Goal: Complete application form: Complete application form

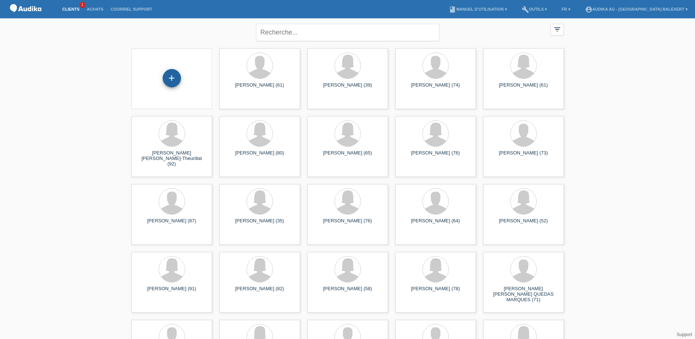
click at [172, 81] on div "+" at bounding box center [172, 78] width 18 height 18
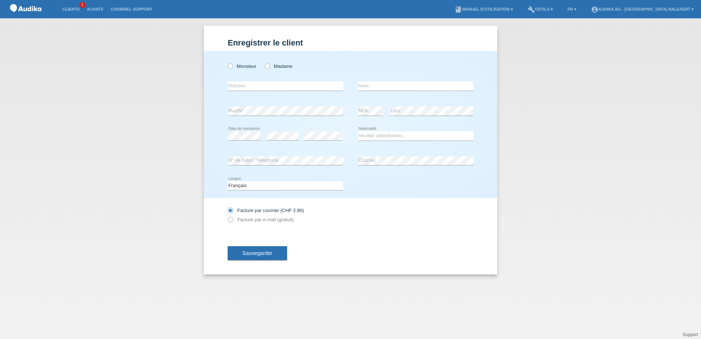
click at [229, 69] on div "Monsieur Madame" at bounding box center [285, 66] width 115 height 15
click at [231, 69] on label "Monsieur" at bounding box center [242, 65] width 29 height 5
click at [231, 68] on input "Monsieur" at bounding box center [230, 65] width 5 height 5
radio input "true"
click at [245, 89] on input "text" at bounding box center [285, 85] width 115 height 9
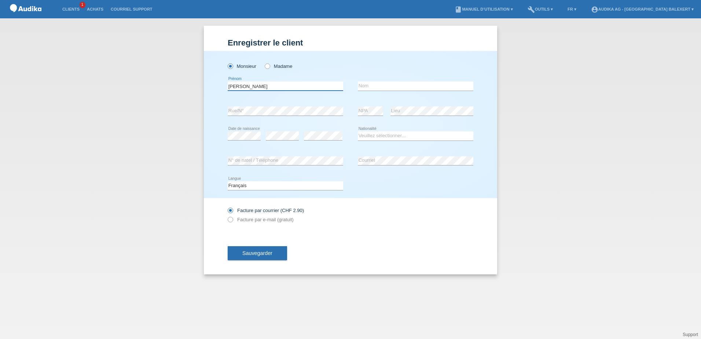
type input "Sergio"
click at [372, 82] on input "text" at bounding box center [415, 85] width 115 height 9
type input "Dondolini"
click at [377, 139] on select "Veuillez sélectionner... Suisse Allemagne Autriche Liechtenstein ------------ A…" at bounding box center [415, 135] width 115 height 9
select select "CH"
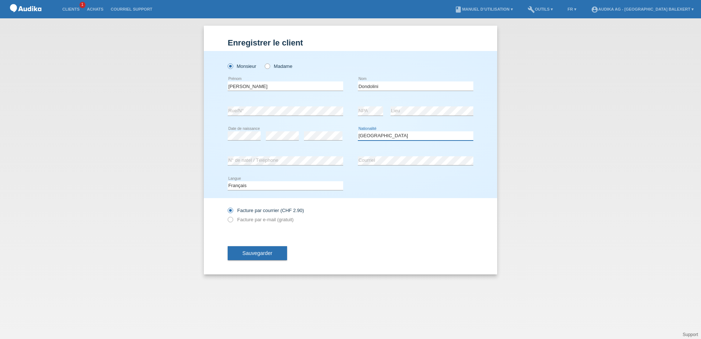
click at [358, 131] on select "Veuillez sélectionner... Suisse Allemagne Autriche Liechtenstein ------------ A…" at bounding box center [415, 135] width 115 height 9
click at [250, 220] on label "Facture par e-mail (gratuit)" at bounding box center [261, 219] width 66 height 5
click at [232, 220] on input "Facture par e-mail (gratuit)" at bounding box center [230, 221] width 5 height 9
radio input "true"
click at [266, 254] on span "Sauvegarder" at bounding box center [257, 253] width 30 height 6
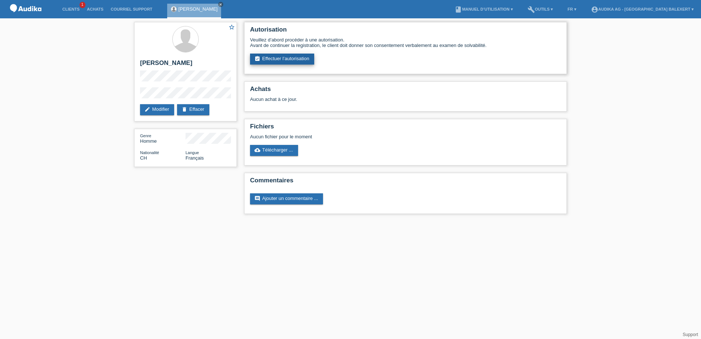
click at [286, 57] on link "assignment_turned_in Effectuer l’autorisation" at bounding box center [282, 59] width 64 height 11
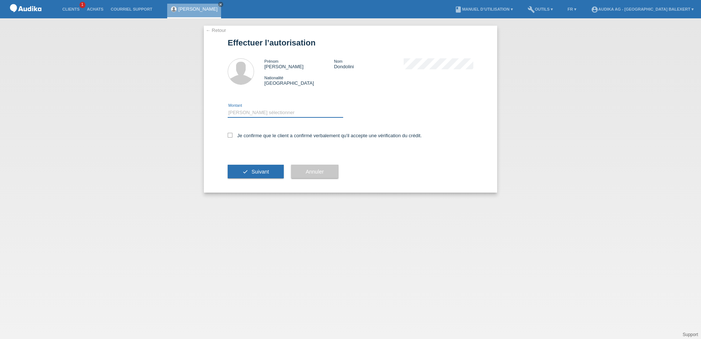
click at [247, 116] on select "Veuillez sélectionner CHF 1.00 - CHF 499.00 CHF 500.00 - CHF 1'999.00 CHF 2'000…" at bounding box center [285, 112] width 115 height 9
select select "3"
click at [228, 108] on select "Veuillez sélectionner CHF 1.00 - CHF 499.00 CHF 500.00 - CHF 1'999.00 CHF 2'000…" at bounding box center [285, 112] width 115 height 9
click at [231, 136] on icon at bounding box center [230, 135] width 5 height 5
click at [231, 136] on input "Je confirme que le client a confirmé verbalement qu'il accepte une vérification…" at bounding box center [230, 135] width 5 height 5
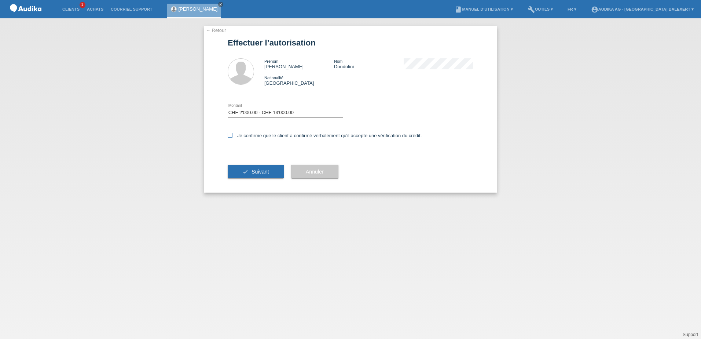
checkbox input "true"
click at [264, 170] on span "Suivant" at bounding box center [260, 172] width 18 height 6
